Goal: Transaction & Acquisition: Purchase product/service

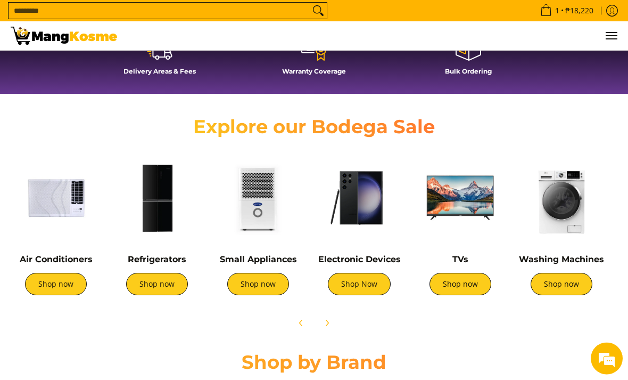
scroll to position [304, 0]
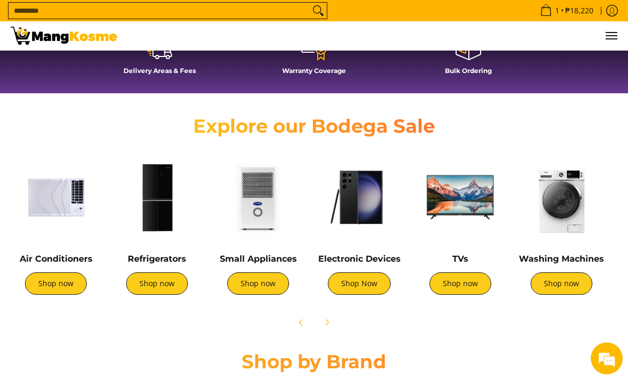
click at [155, 218] on img at bounding box center [157, 197] width 91 height 91
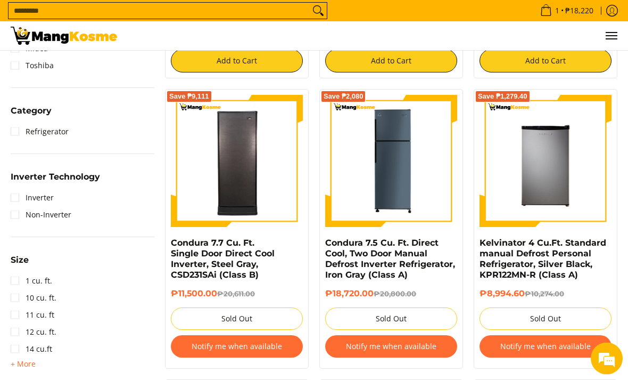
scroll to position [425, 0]
click at [270, 155] on img at bounding box center [237, 160] width 132 height 129
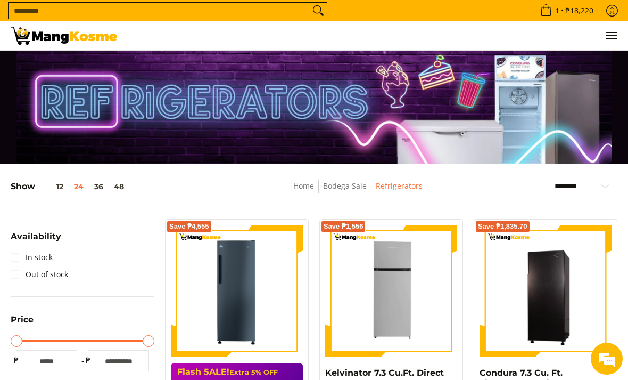
scroll to position [0, 0]
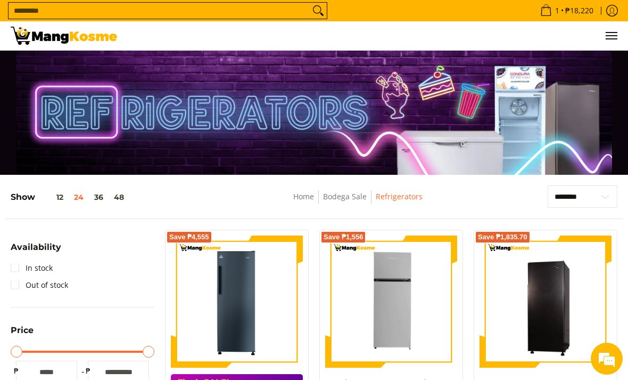
click at [353, 188] on div "Home Bodega Sale Refrigerators" at bounding box center [357, 201] width 269 height 33
click at [608, 192] on select "**********" at bounding box center [583, 196] width 70 height 22
click at [416, 307] on img at bounding box center [391, 301] width 132 height 132
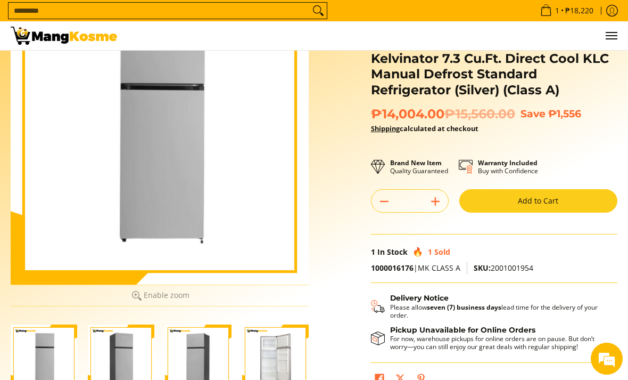
click at [282, 350] on img "Kelvinator 7.3 Cu.Ft. Direct Cool KLC Manual Defrost Standard Refrigerator (Sil…" at bounding box center [275, 357] width 67 height 67
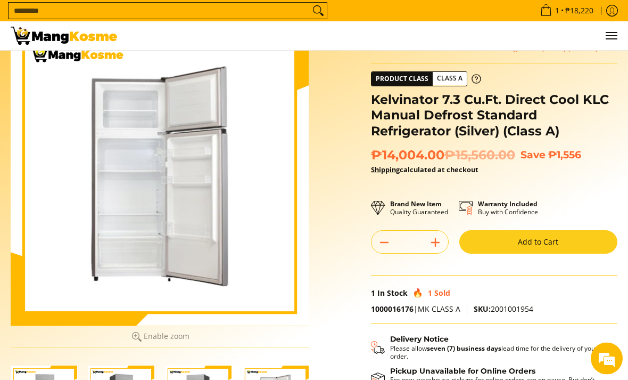
scroll to position [51, 0]
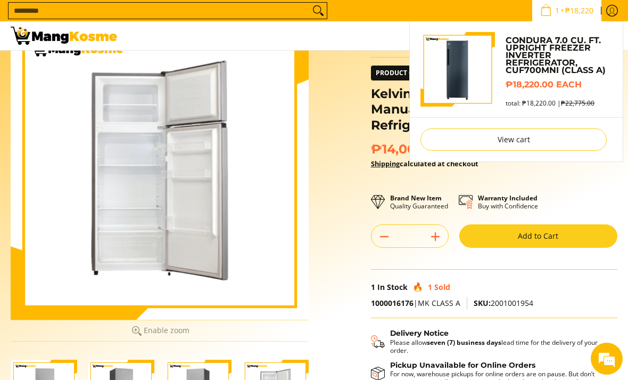
click at [558, 45] on link "Condura 7.0 Cu. Ft. Upright Freezer Inverter Refrigerator, CUF700MNi (Class A)" at bounding box center [559, 55] width 106 height 37
